Goal: Entertainment & Leisure: Consume media (video, audio)

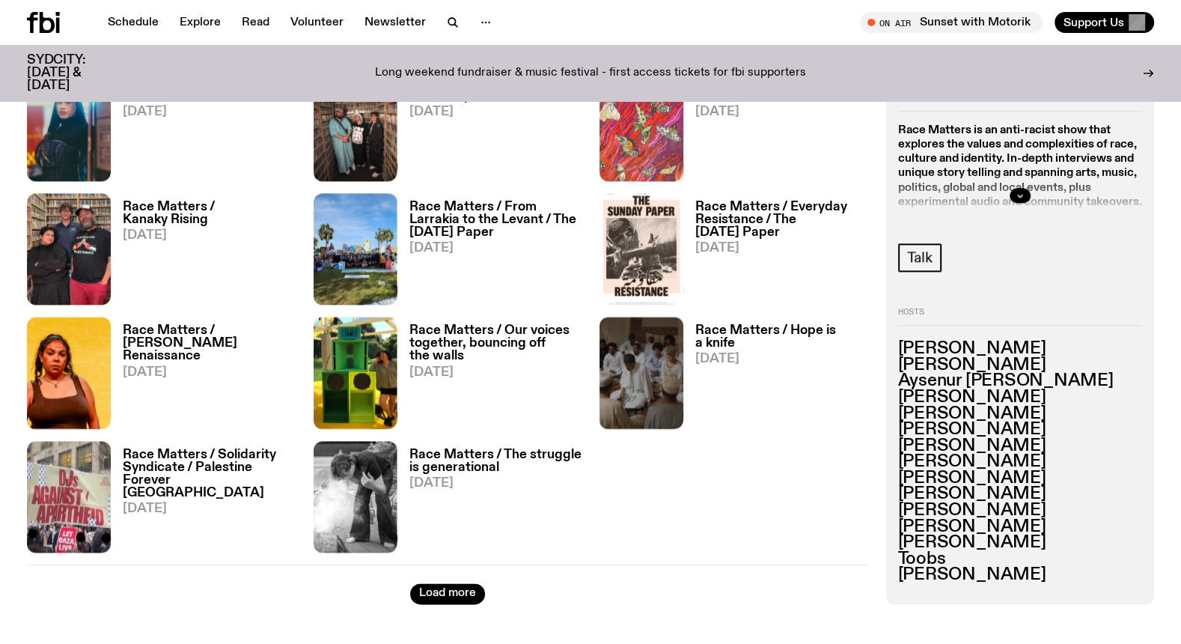
scroll to position [1678, 0]
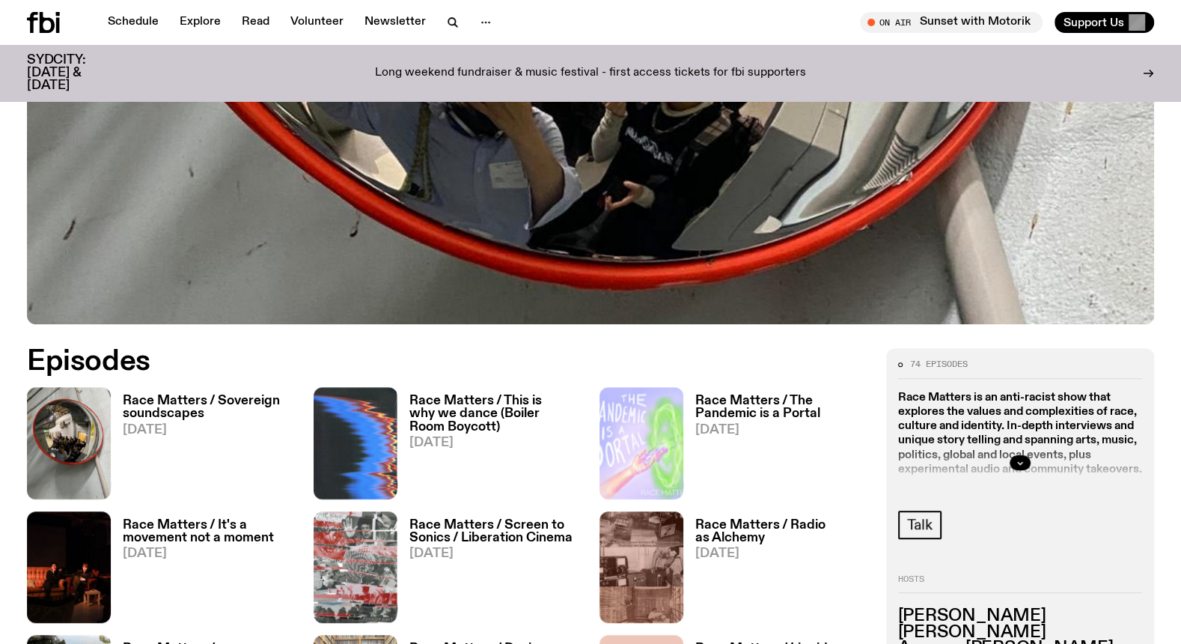
scroll to position [580, 0]
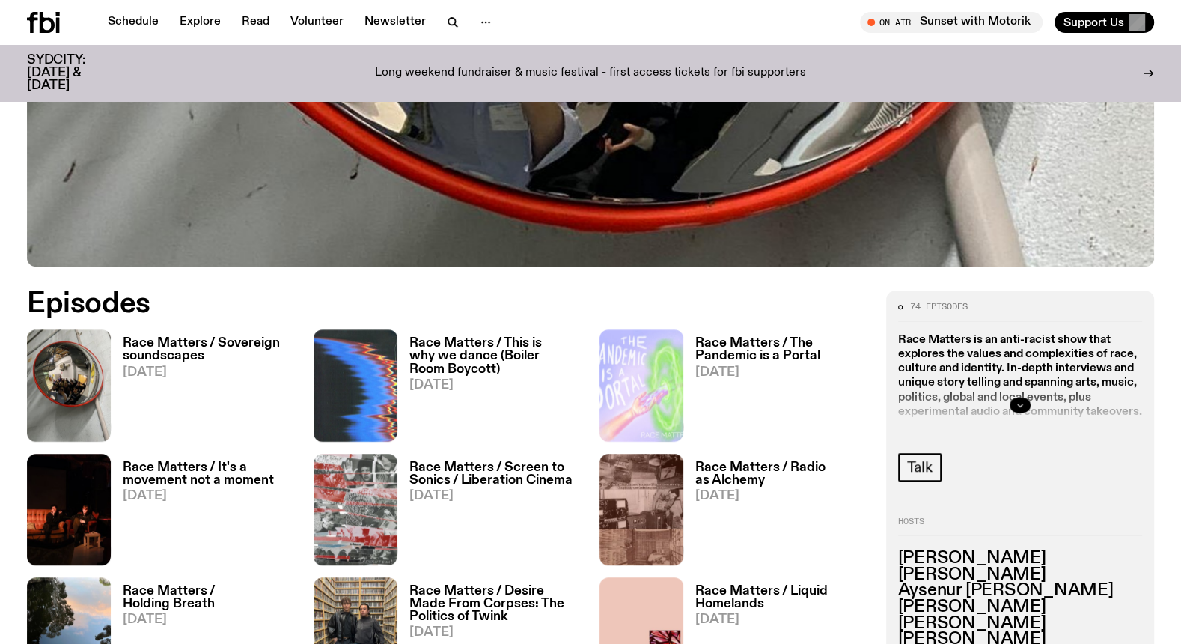
click at [1013, 401] on button "button" at bounding box center [1020, 405] width 21 height 15
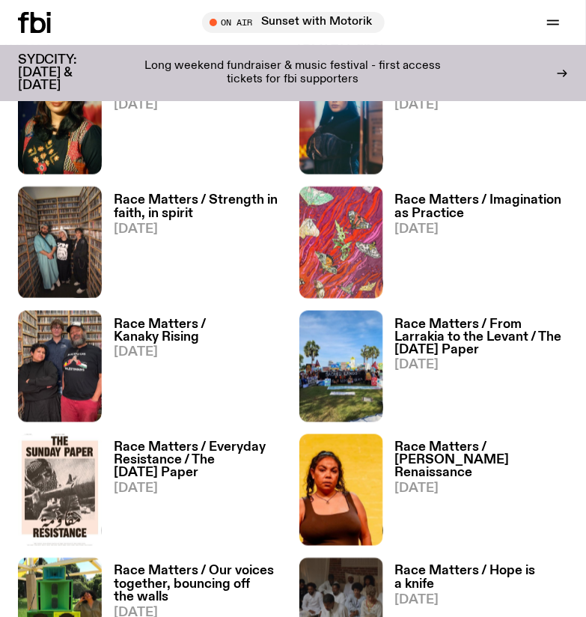
scroll to position [2294, 0]
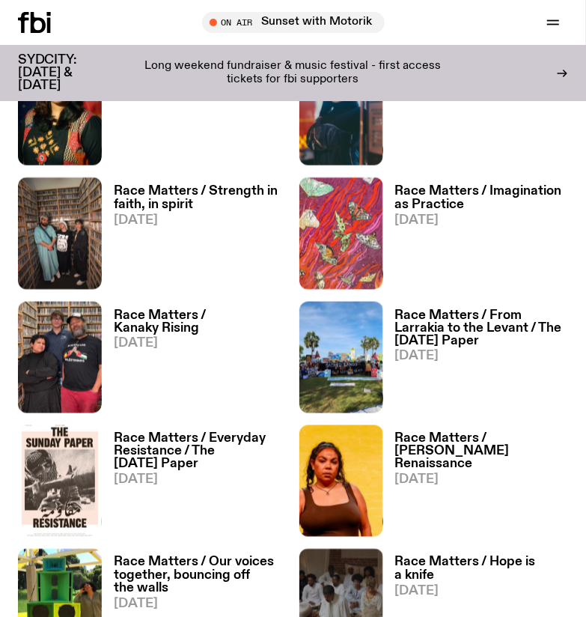
click at [175, 459] on h3 "Race Matters / Everyday Resistance / The [DATE] Paper" at bounding box center [201, 452] width 174 height 38
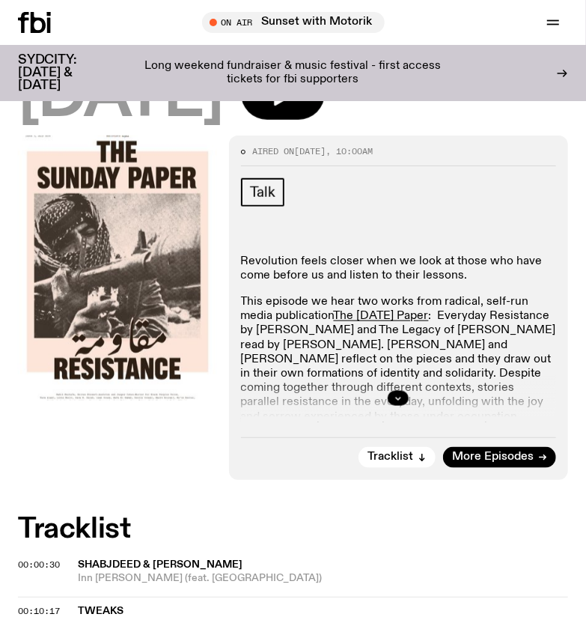
scroll to position [330, 0]
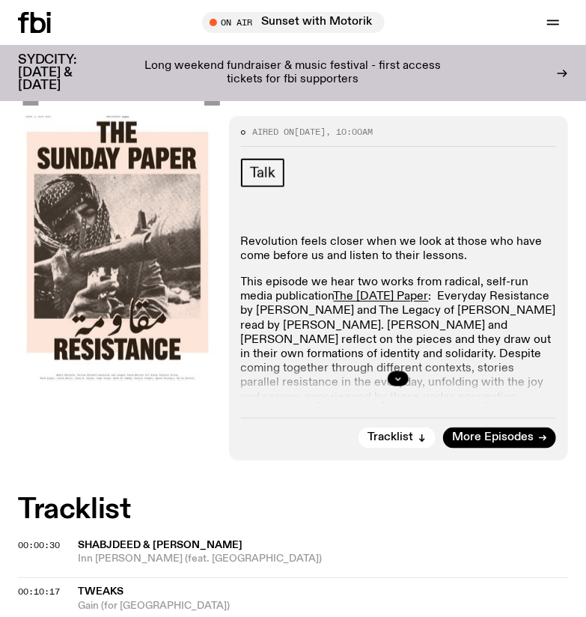
click at [388, 373] on div at bounding box center [398, 379] width 315 height 48
click at [395, 375] on icon "button" at bounding box center [398, 378] width 9 height 9
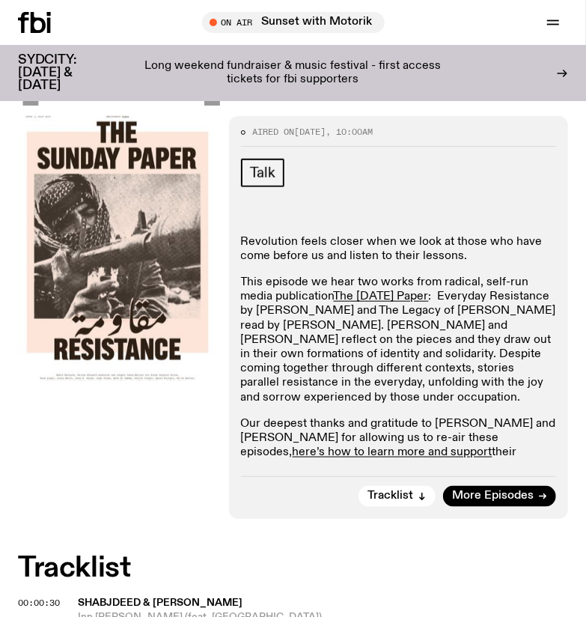
scroll to position [334, 0]
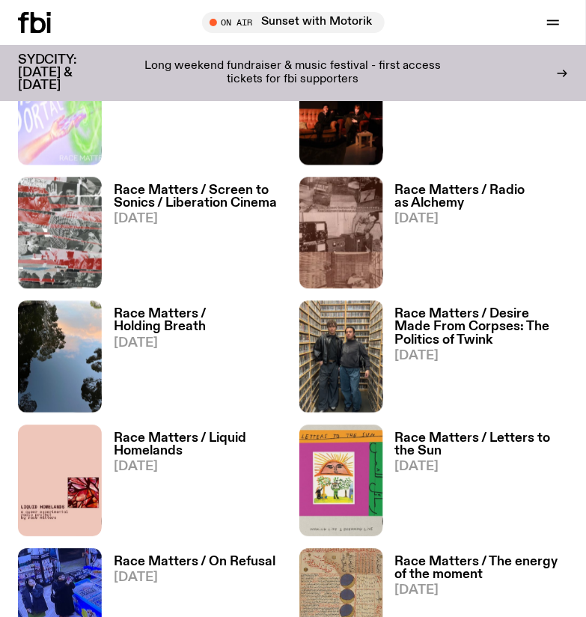
scroll to position [1077, 0]
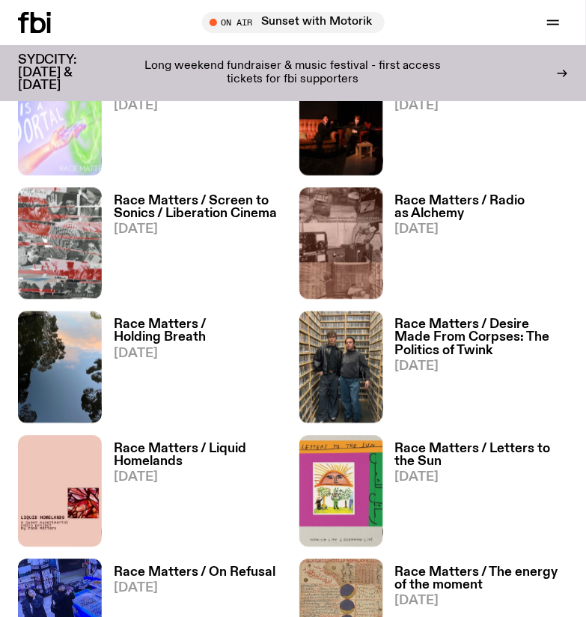
click at [451, 195] on h3 "Race Matters / Radio as Alchemy" at bounding box center [482, 207] width 174 height 25
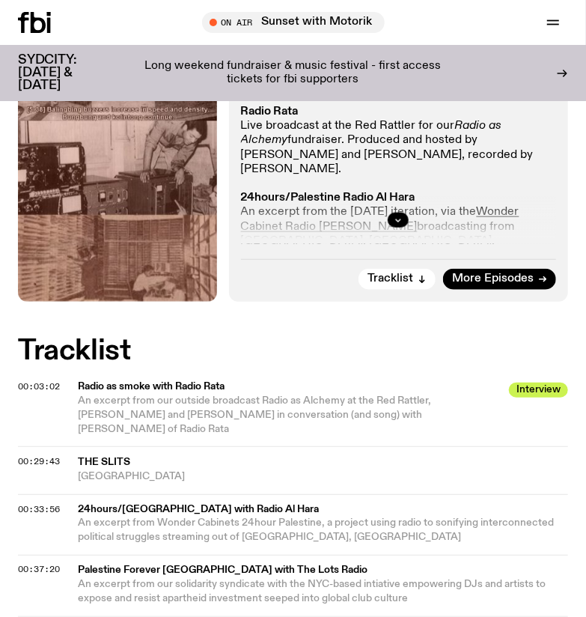
scroll to position [368, 0]
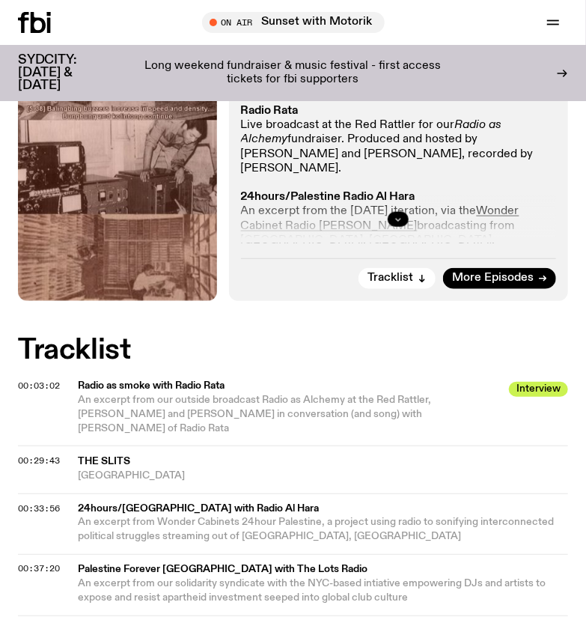
click at [398, 219] on icon "button" at bounding box center [398, 219] width 9 height 9
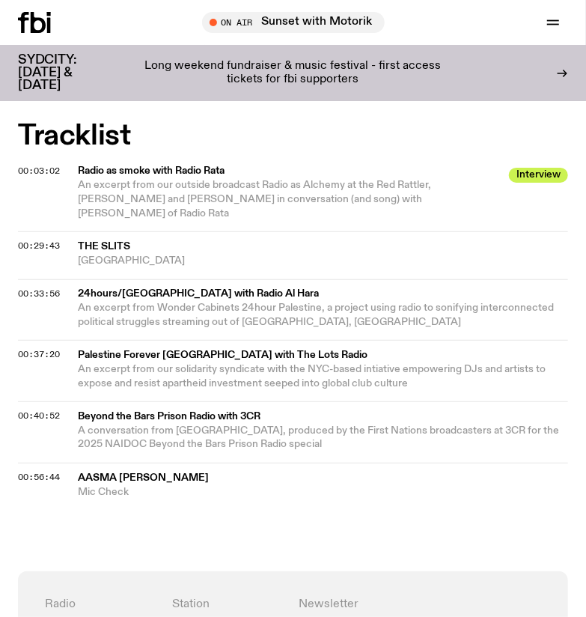
scroll to position [834, 0]
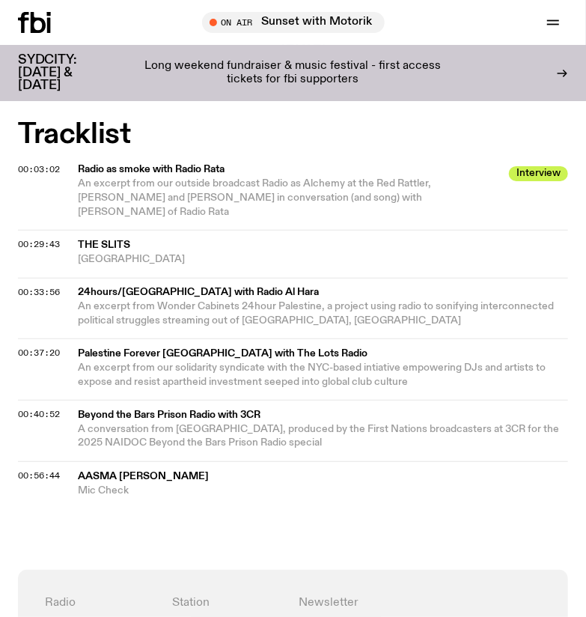
click at [413, 461] on div "00:40:52 Beyond the Bars Prison Radio with 3CR A conversation from [GEOGRAPHIC_…" at bounding box center [293, 479] width 550 height 37
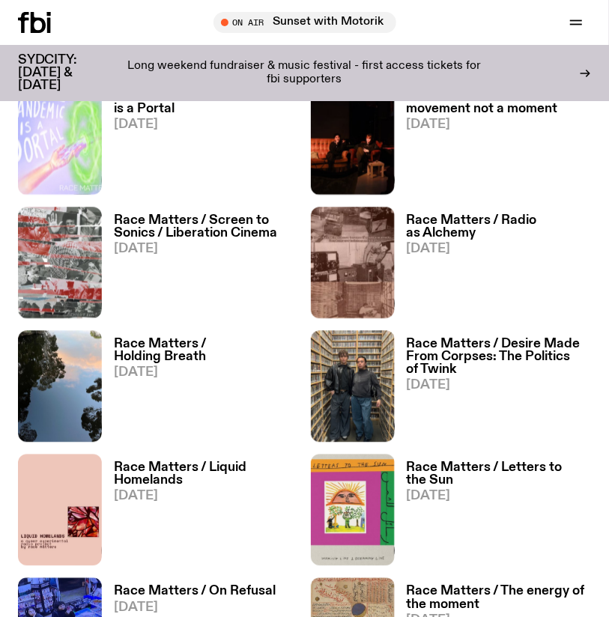
scroll to position [1072, 0]
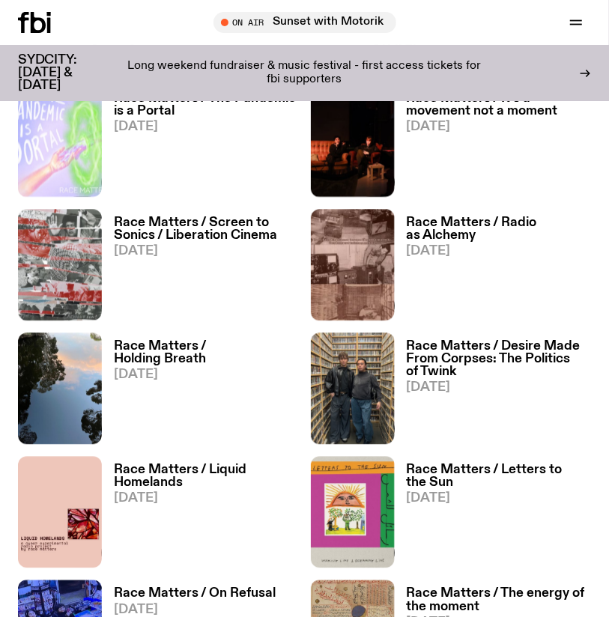
click at [243, 340] on h3 "Race Matters / Holding Breath" at bounding box center [206, 352] width 185 height 25
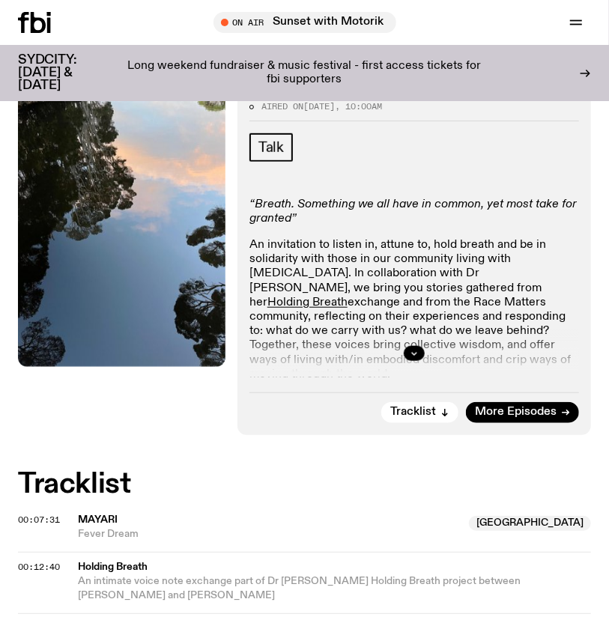
scroll to position [236, 0]
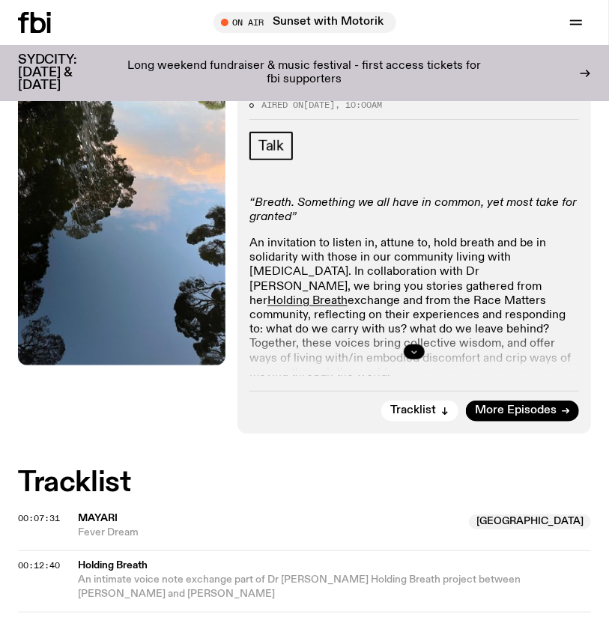
click at [412, 351] on icon "button" at bounding box center [414, 352] width 5 height 2
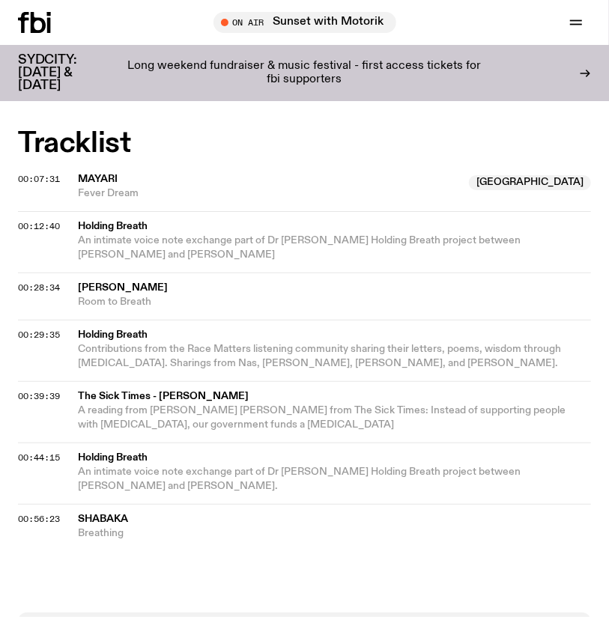
scroll to position [1020, 0]
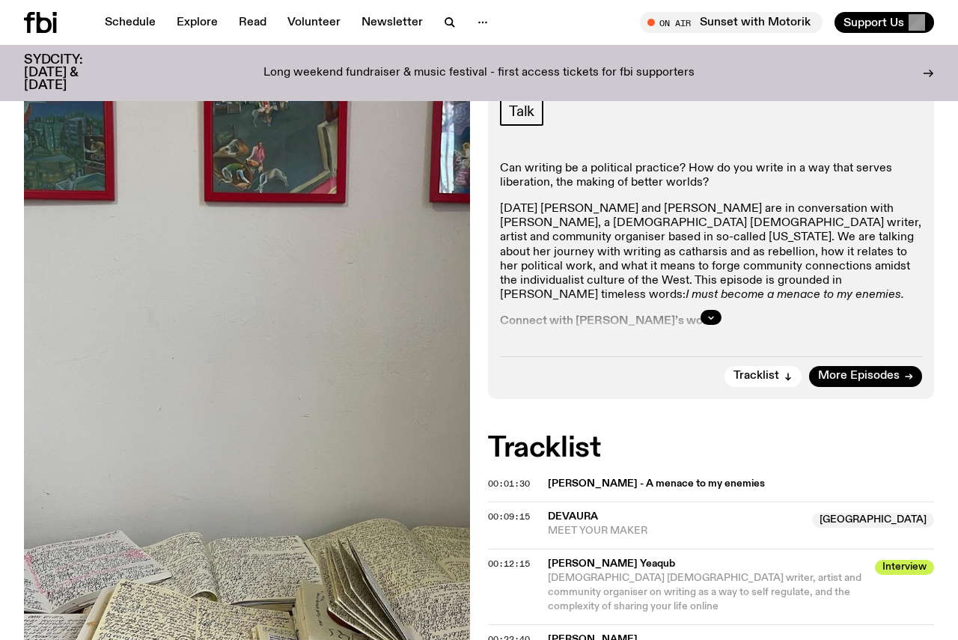
scroll to position [298, 0]
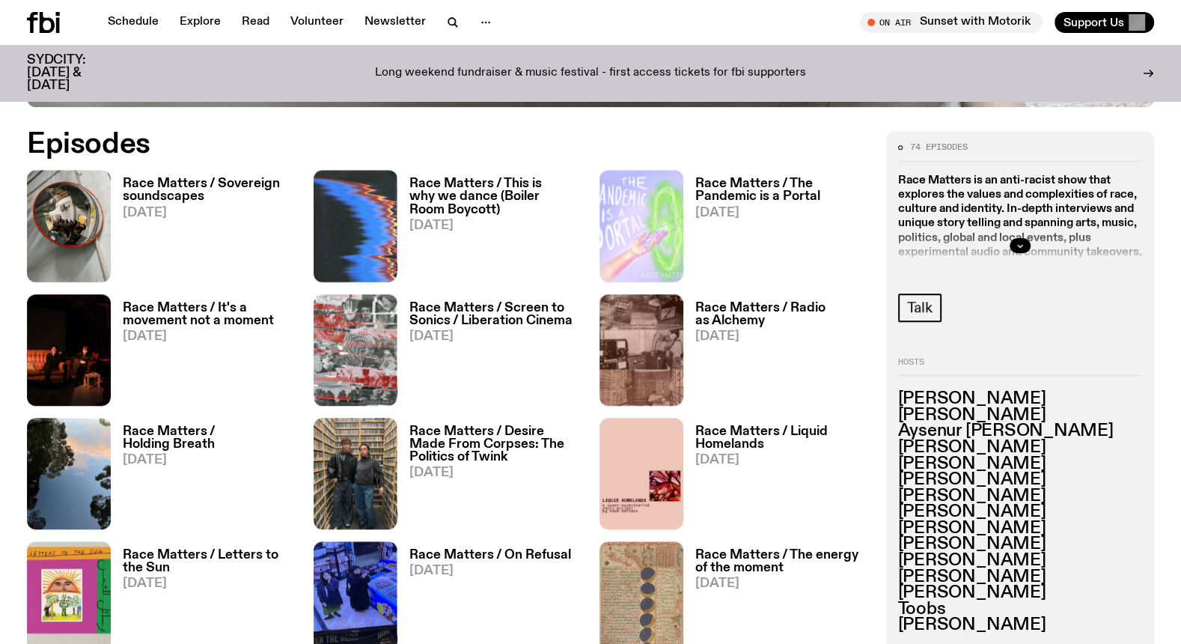
scroll to position [731, 0]
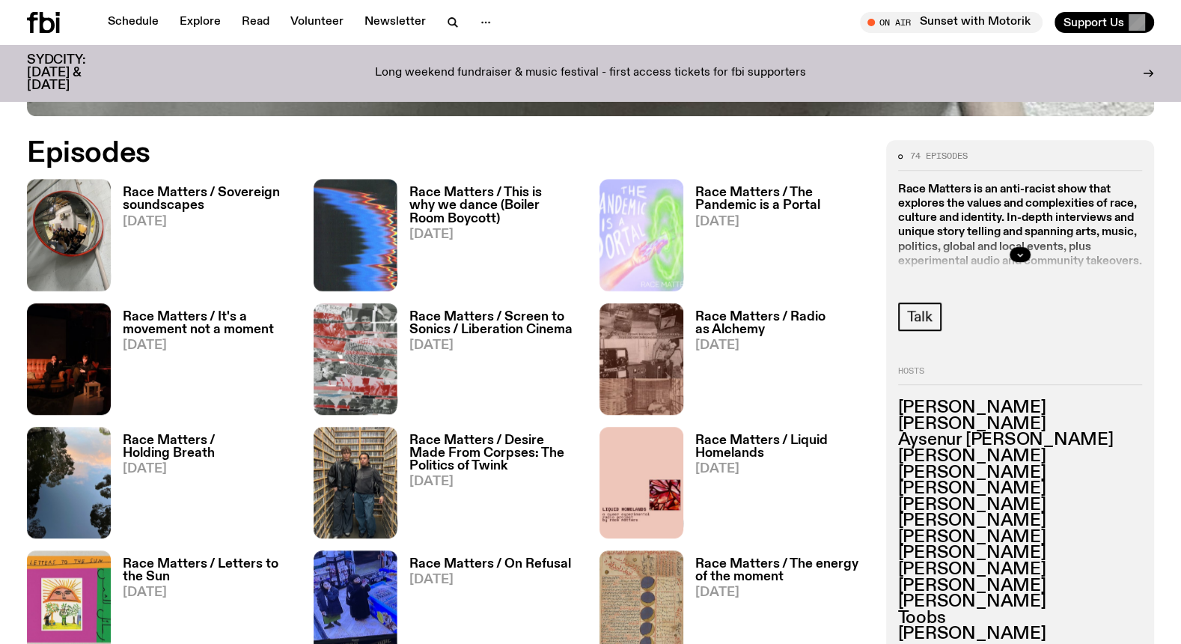
click at [726, 201] on h3 "Race Matters / The Pandemic is a Portal" at bounding box center [781, 198] width 173 height 25
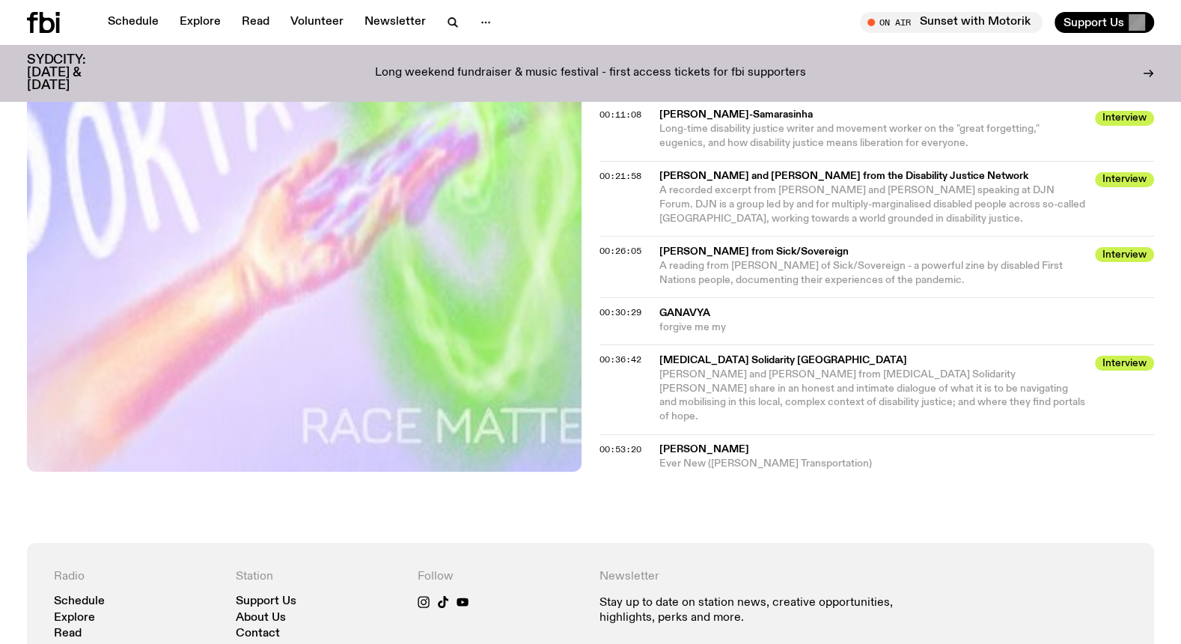
scroll to position [726, 0]
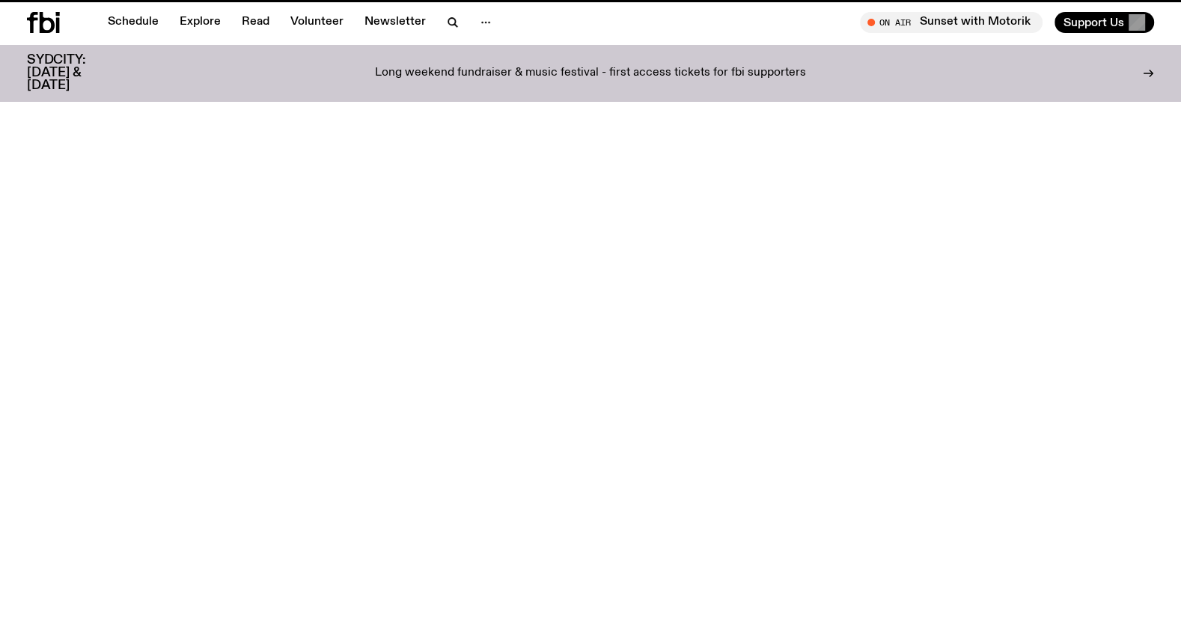
scroll to position [731, 0]
